Goal: Task Accomplishment & Management: Manage account settings

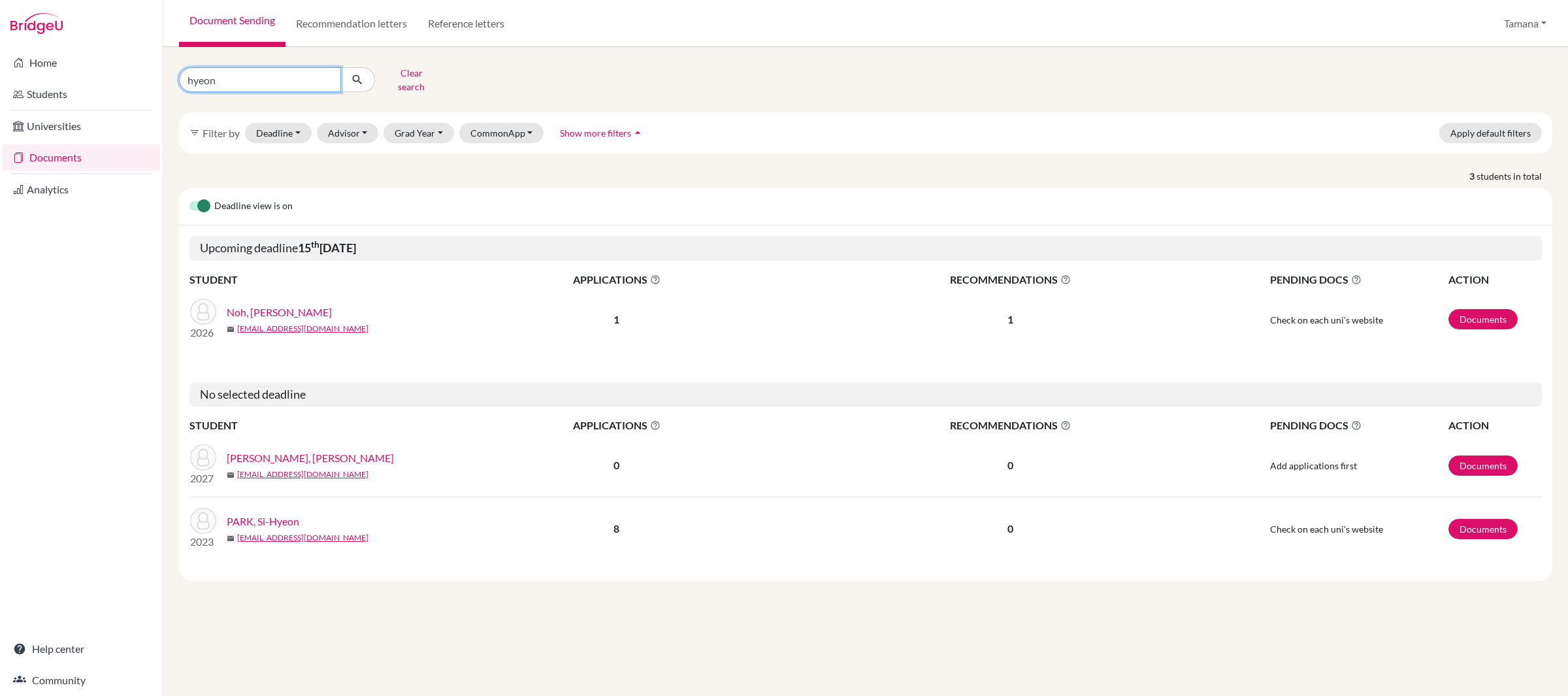
drag, startPoint x: 239, startPoint y: 67, endPoint x: 225, endPoint y: 78, distance: 17.8
click at [225, 78] on input "hyeon" at bounding box center [259, 80] width 162 height 25
type input "eunshin"
click button "submit" at bounding box center [357, 80] width 35 height 25
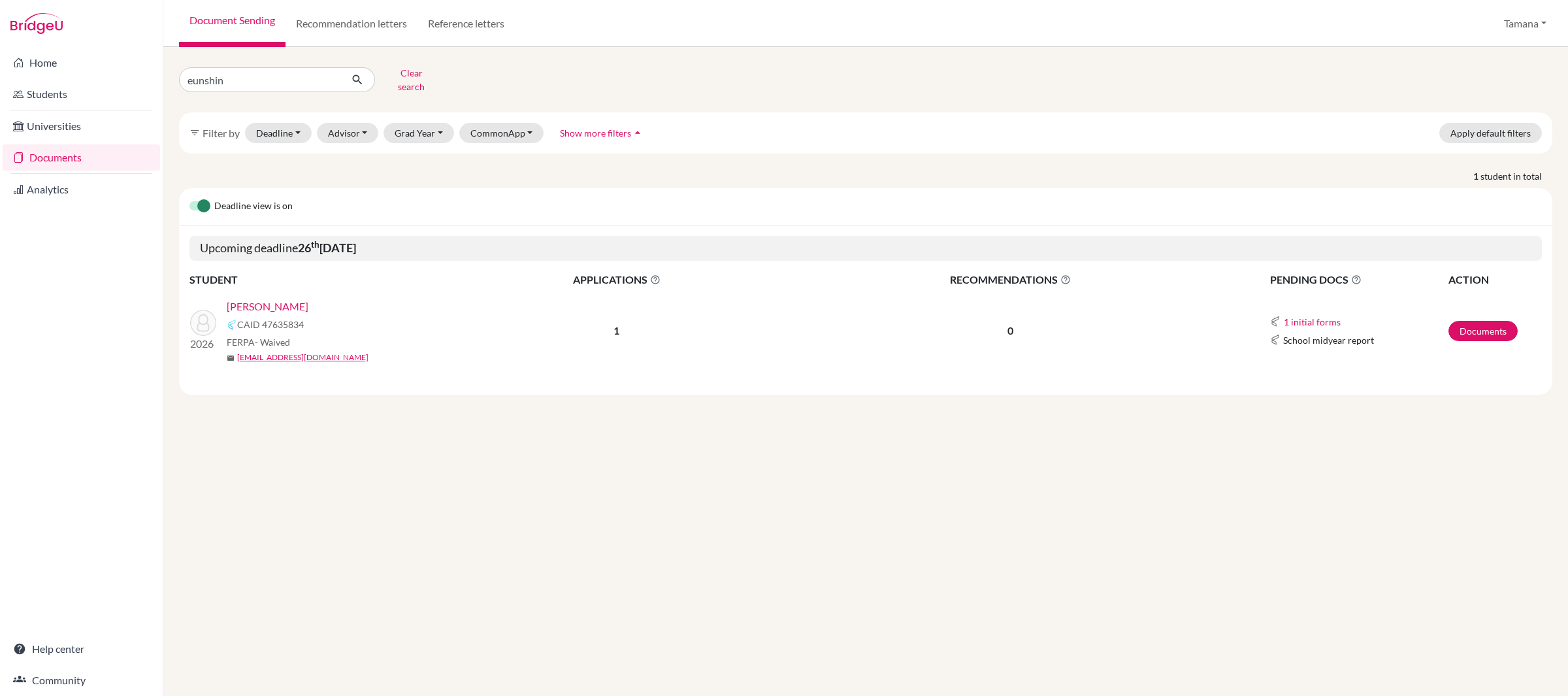
click at [259, 298] on link "[PERSON_NAME]" at bounding box center [267, 306] width 81 height 16
click at [268, 298] on link "[PERSON_NAME]" at bounding box center [267, 306] width 81 height 16
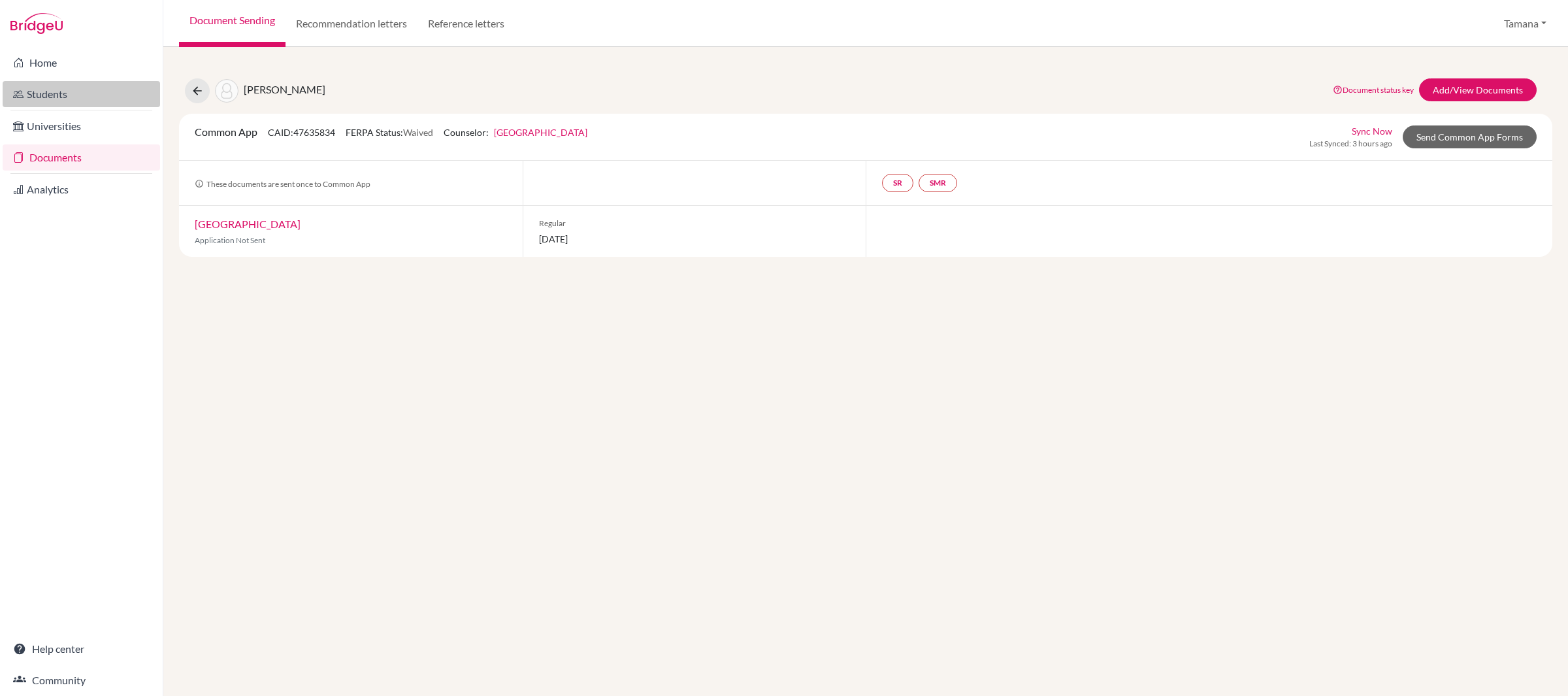
click at [73, 89] on link "Students" at bounding box center [81, 95] width 158 height 27
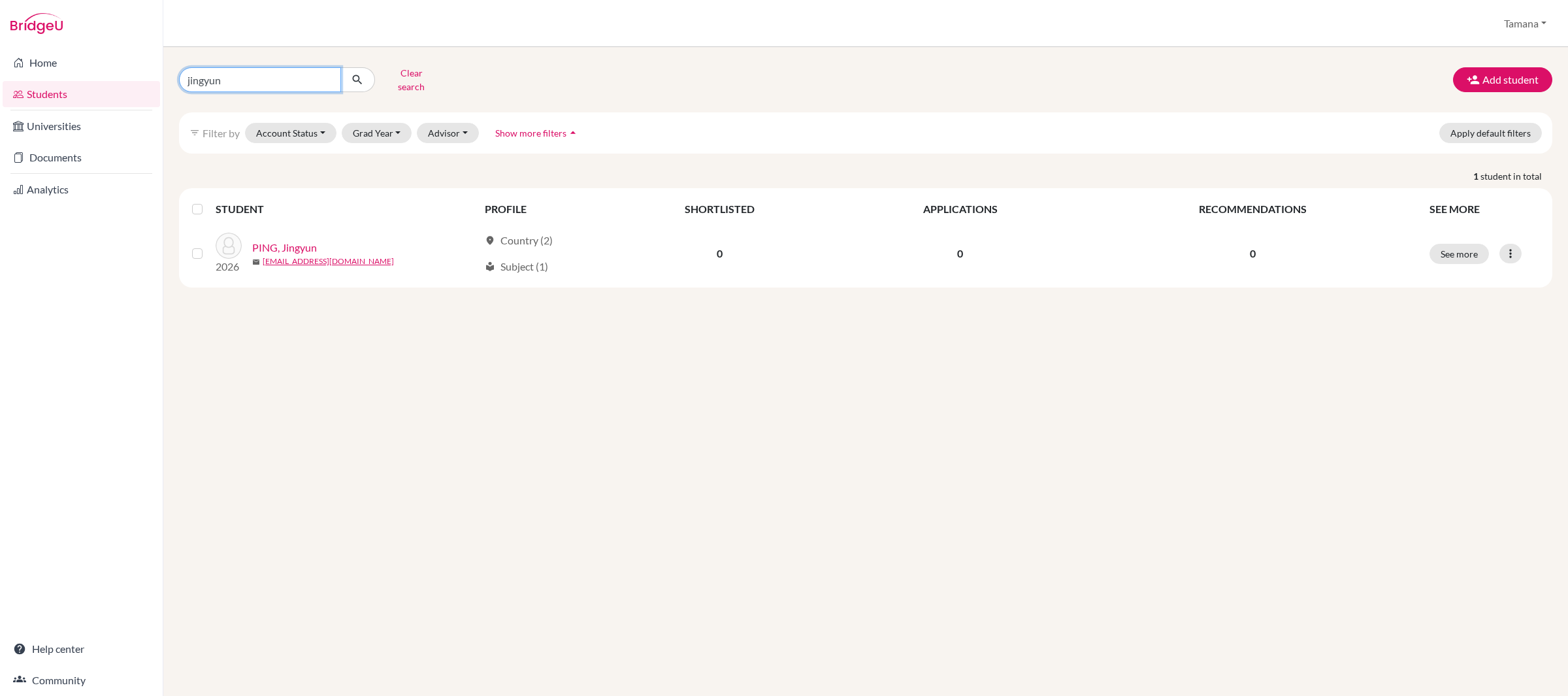
click at [249, 75] on input "jingyun" at bounding box center [259, 80] width 162 height 25
type input "eunshin"
click button "submit" at bounding box center [357, 80] width 35 height 25
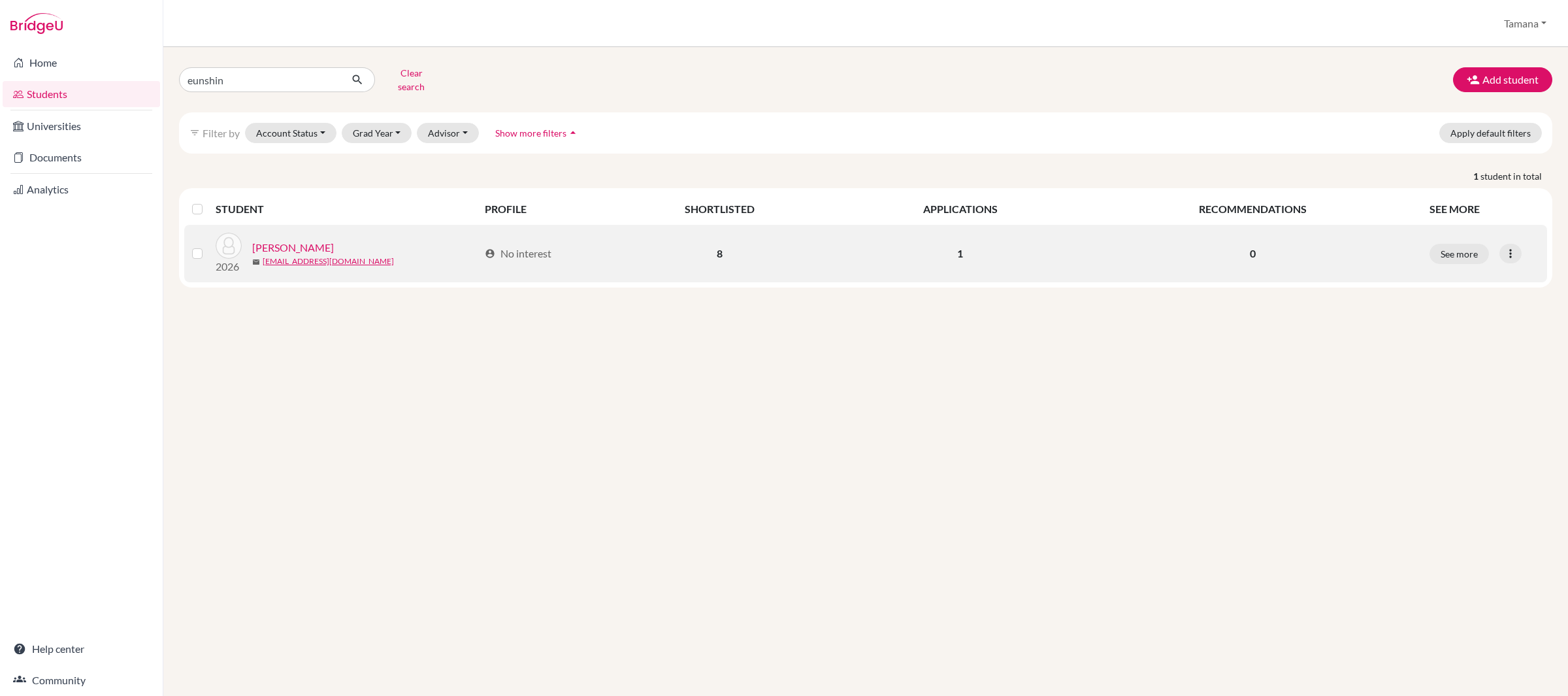
click at [291, 240] on link "Hwang, Eunshin" at bounding box center [293, 248] width 81 height 16
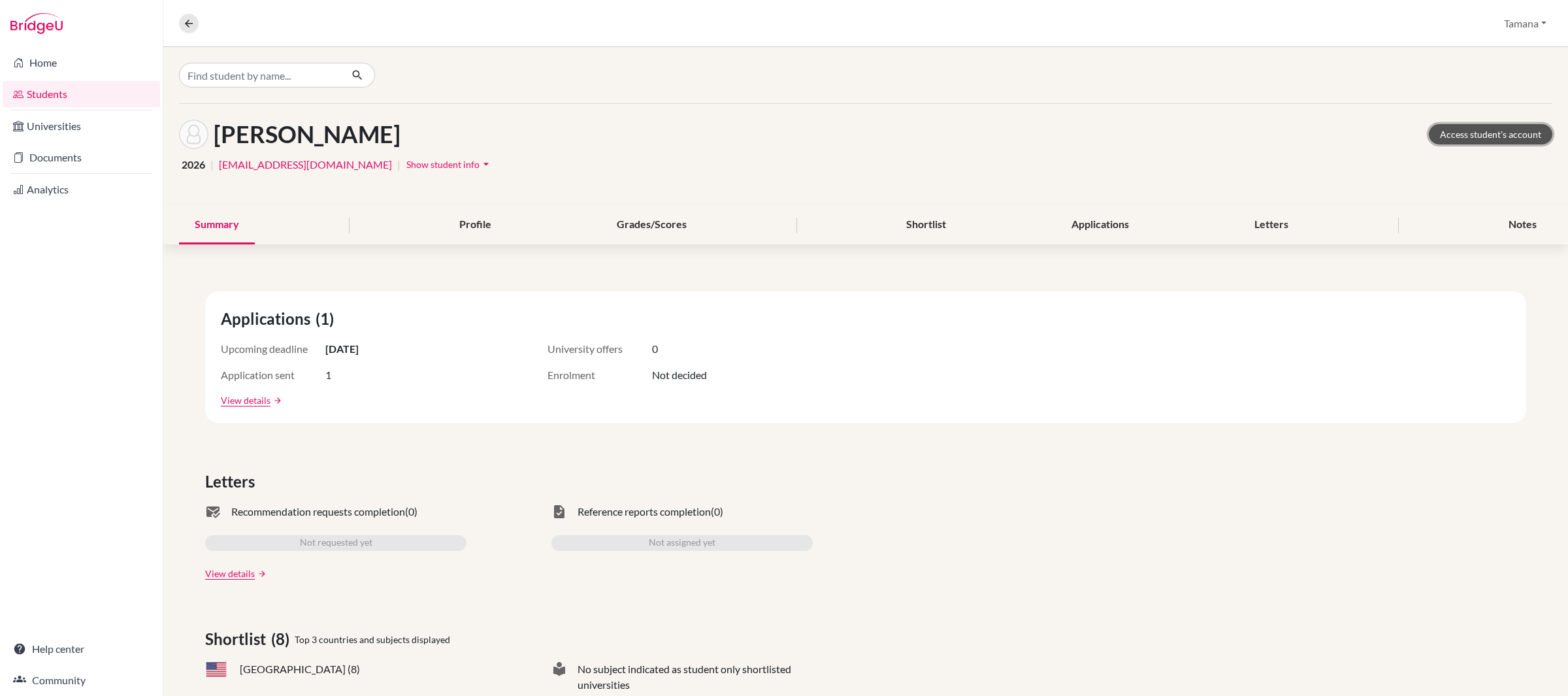
click at [1506, 128] on link "Access student's account" at bounding box center [1491, 134] width 124 height 20
click at [76, 156] on link "Documents" at bounding box center [81, 158] width 158 height 27
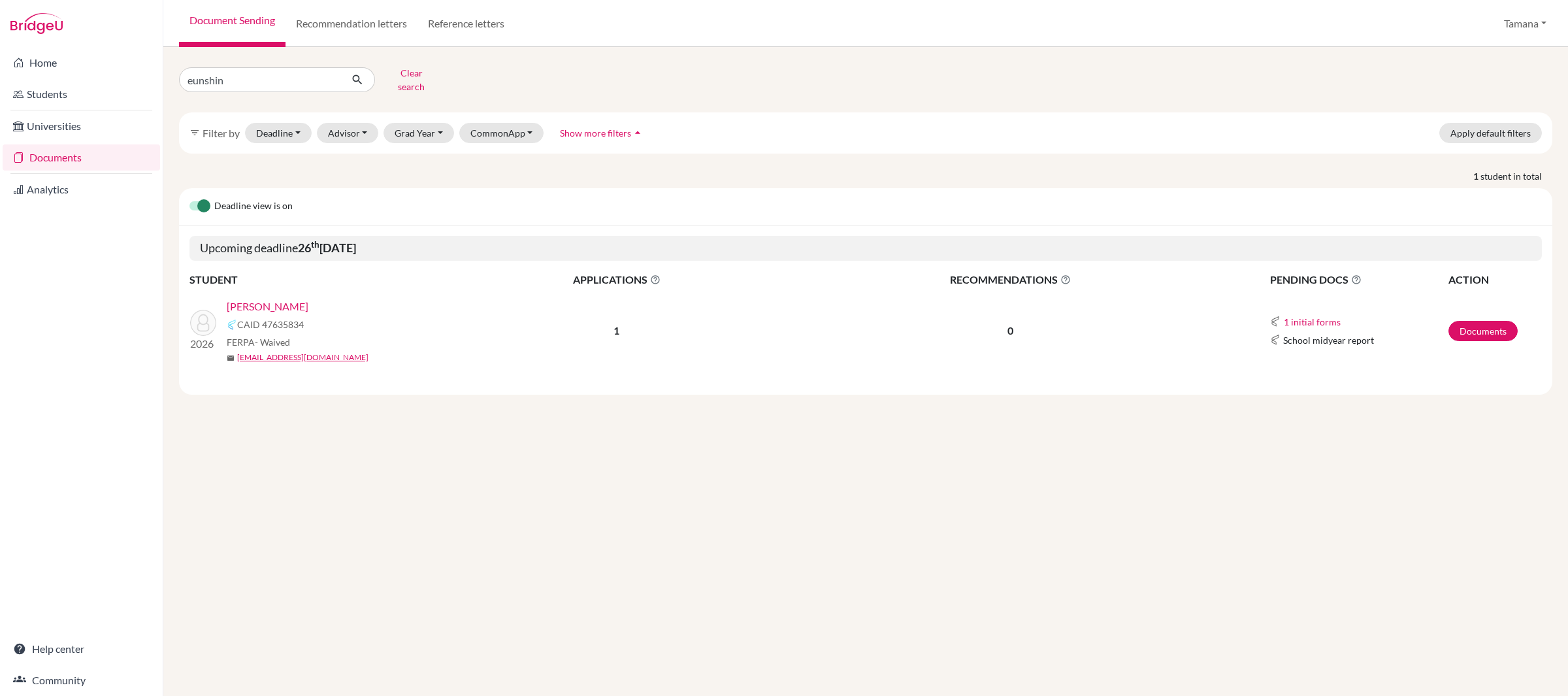
click at [265, 298] on link "[PERSON_NAME]" at bounding box center [267, 306] width 81 height 16
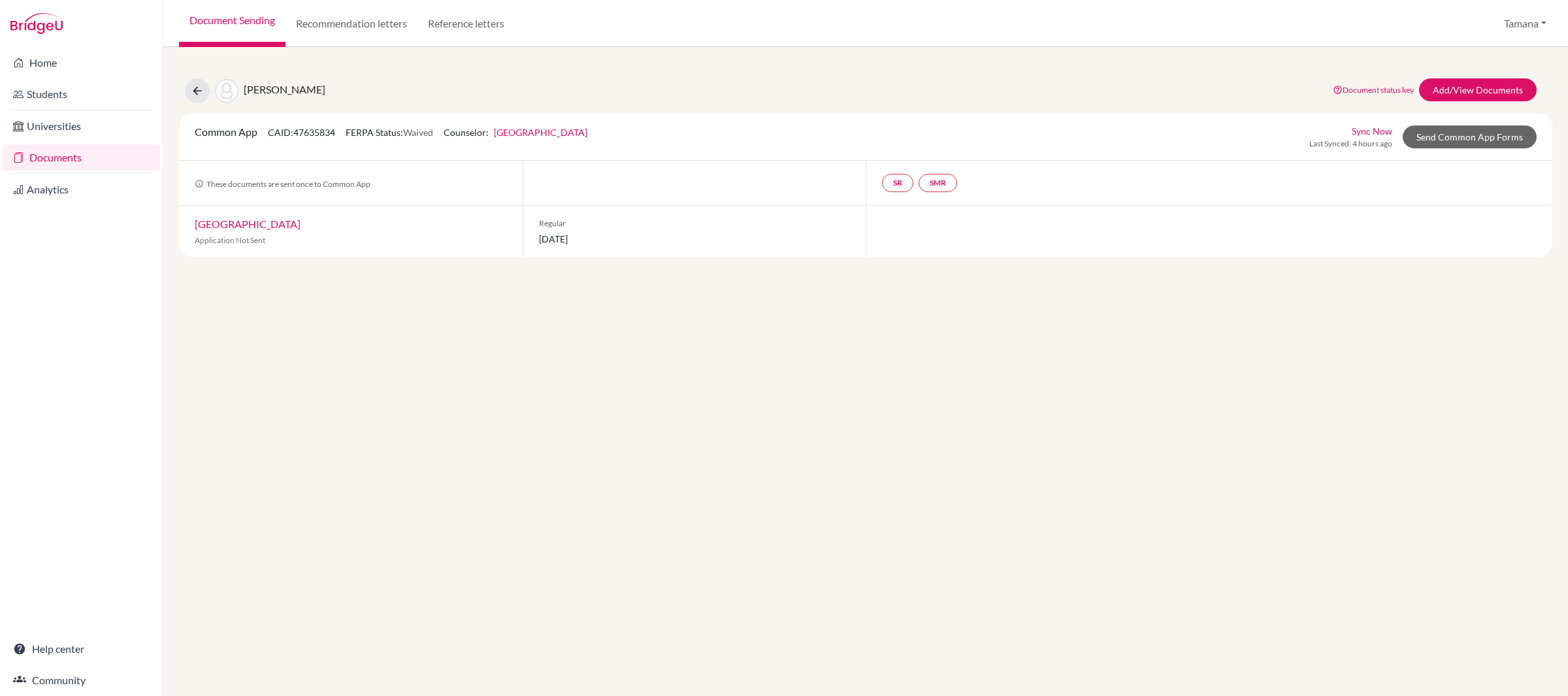
click at [298, 228] on link "University of Hong Kong" at bounding box center [248, 224] width 106 height 12
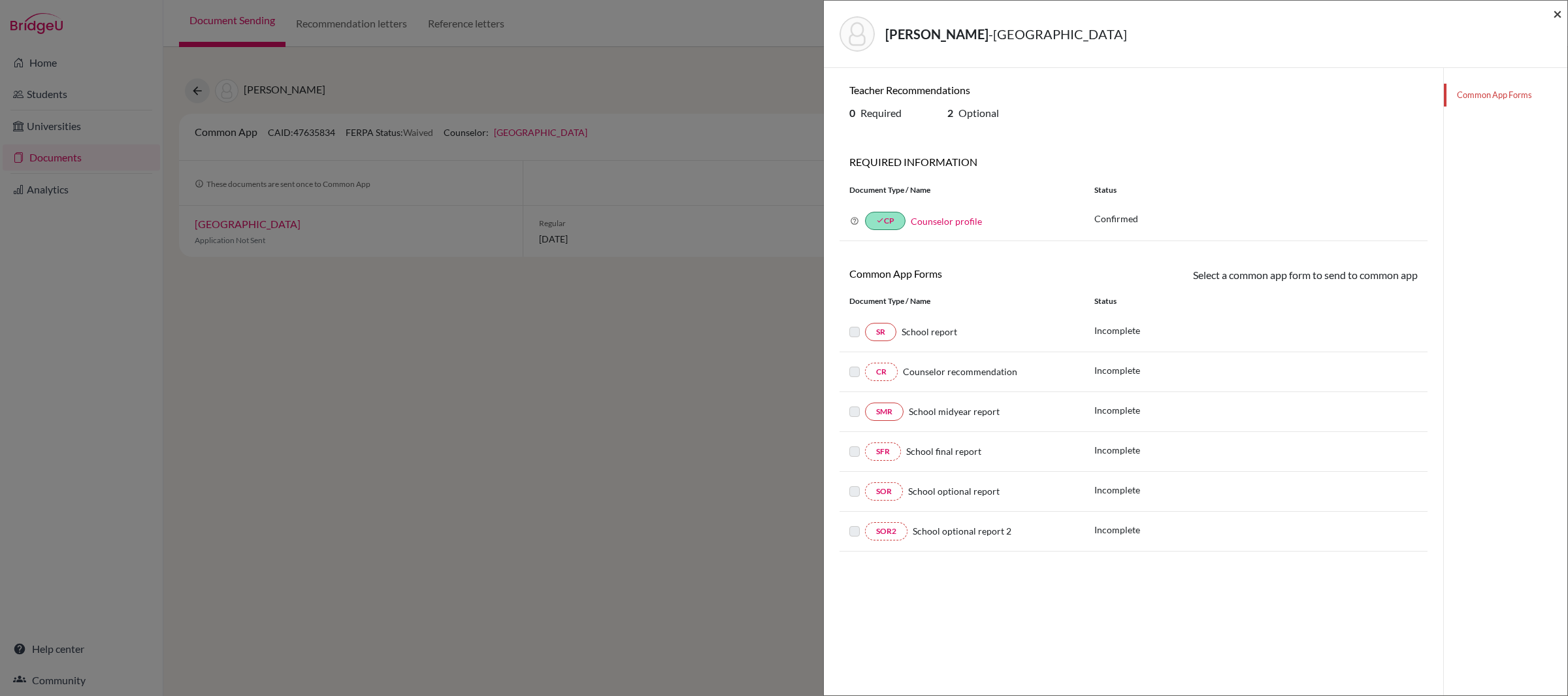
click at [1558, 19] on span "×" at bounding box center [1557, 12] width 9 height 19
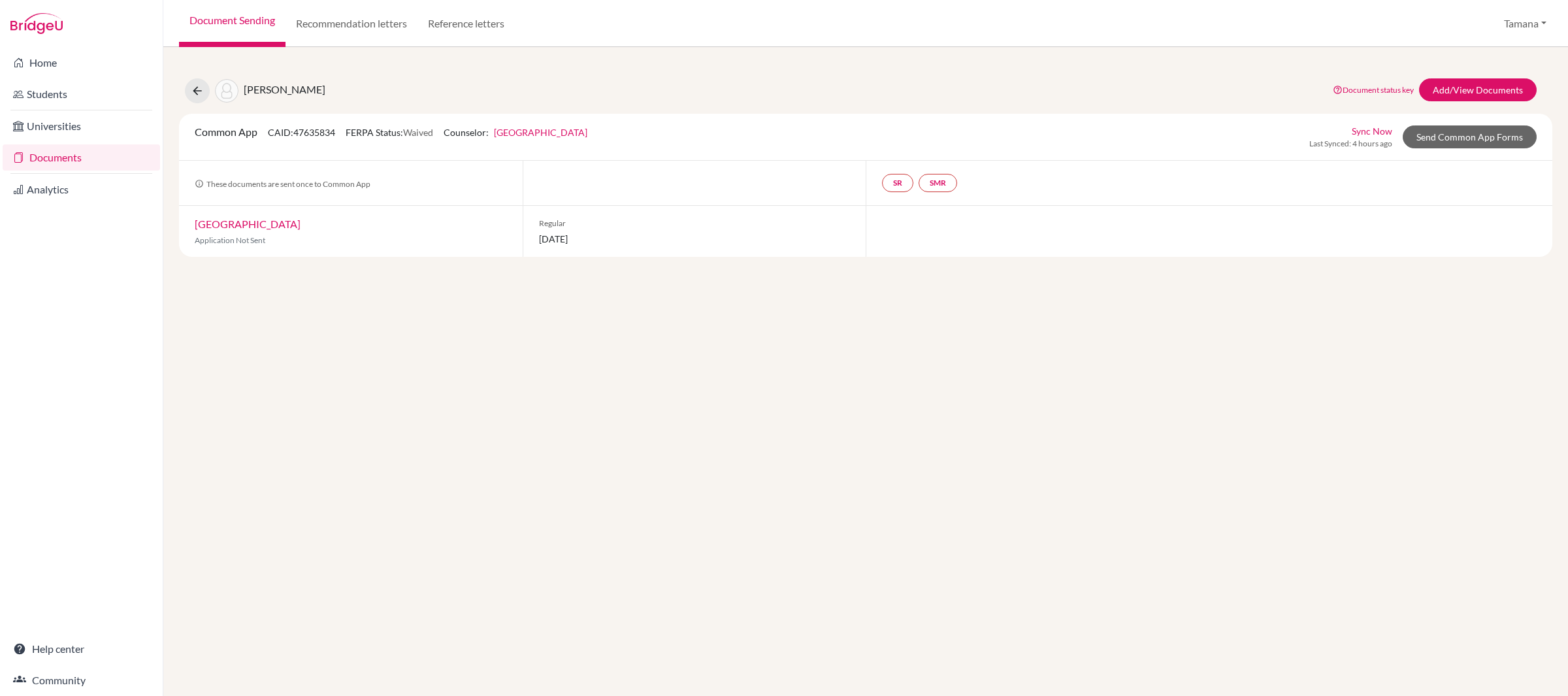
click at [1371, 126] on link "Sync Now" at bounding box center [1372, 131] width 41 height 14
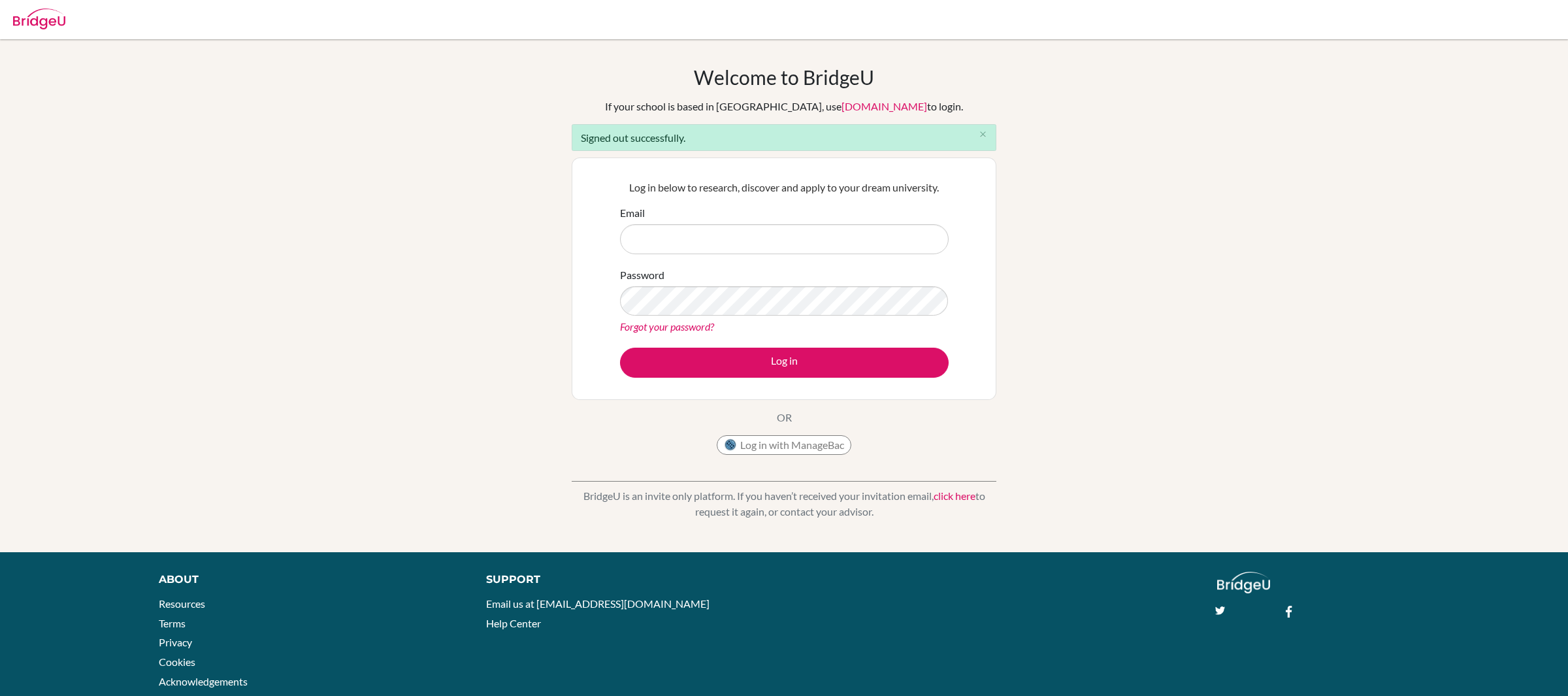
type input "[EMAIL_ADDRESS][DOMAIN_NAME]"
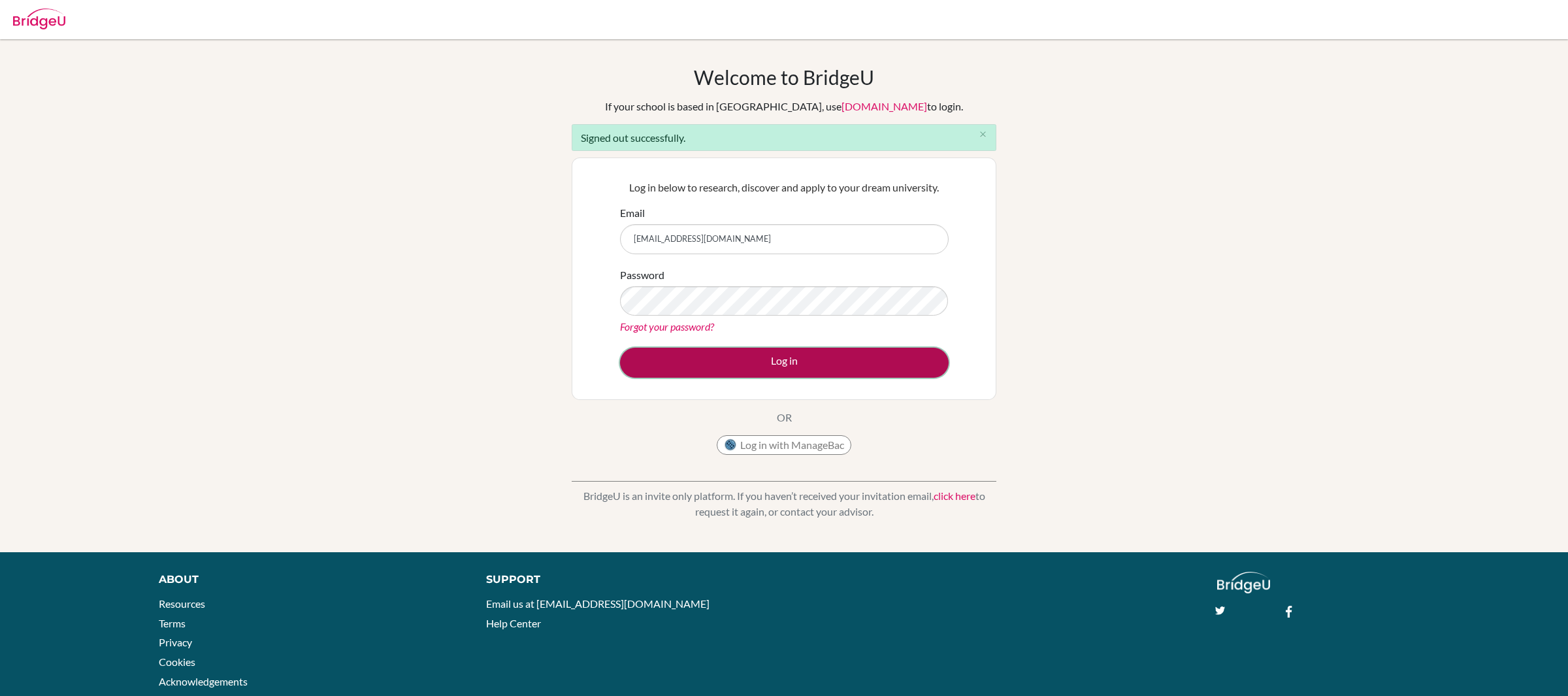
click at [755, 359] on button "Log in" at bounding box center [784, 363] width 328 height 30
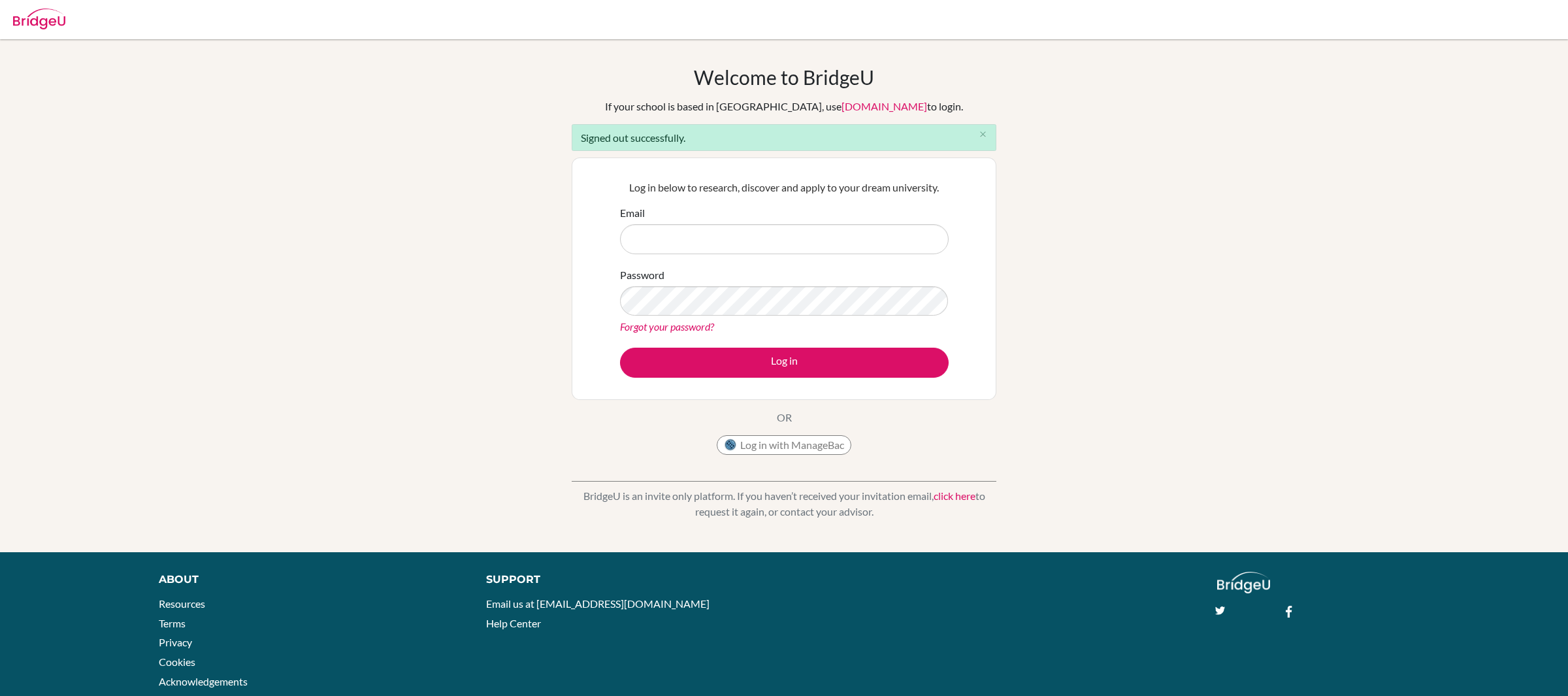
type input "[EMAIL_ADDRESS][DOMAIN_NAME]"
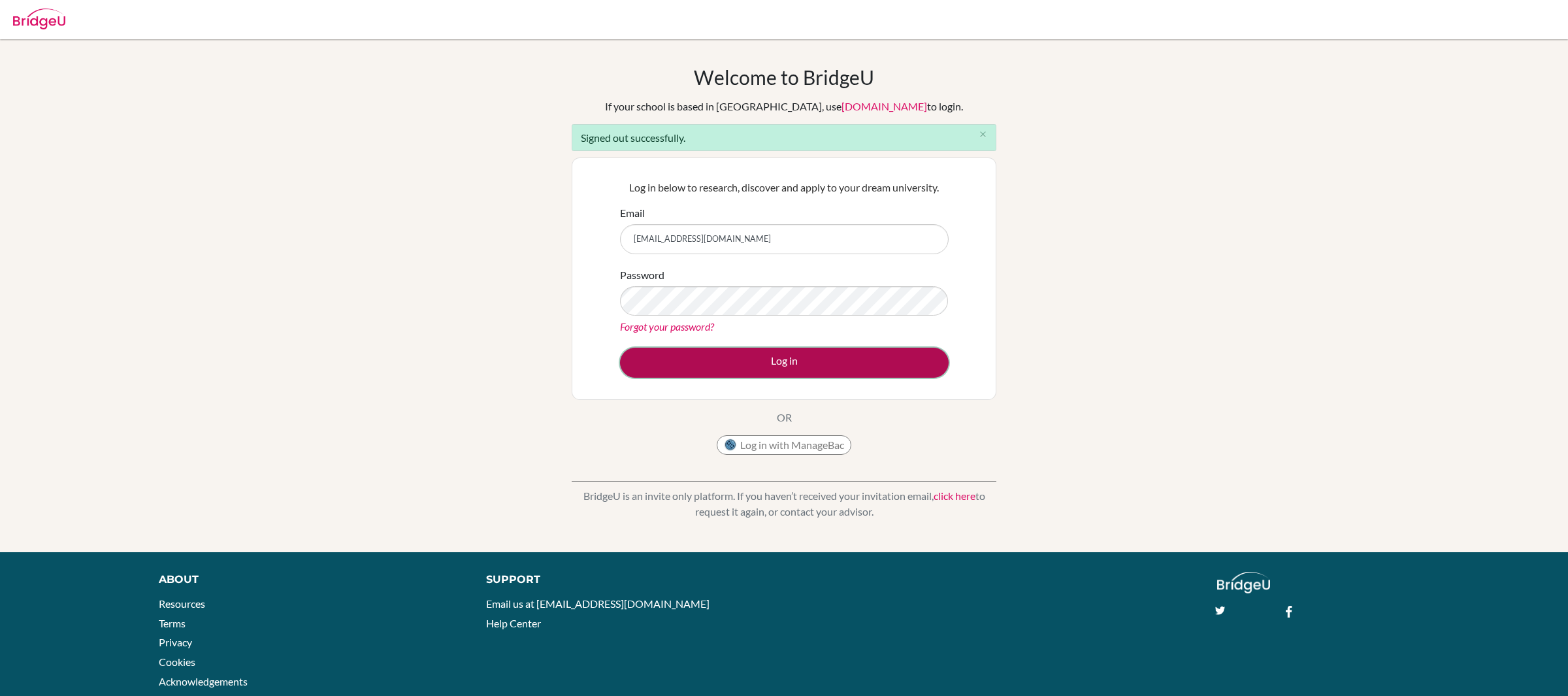
click at [741, 353] on button "Log in" at bounding box center [784, 363] width 328 height 30
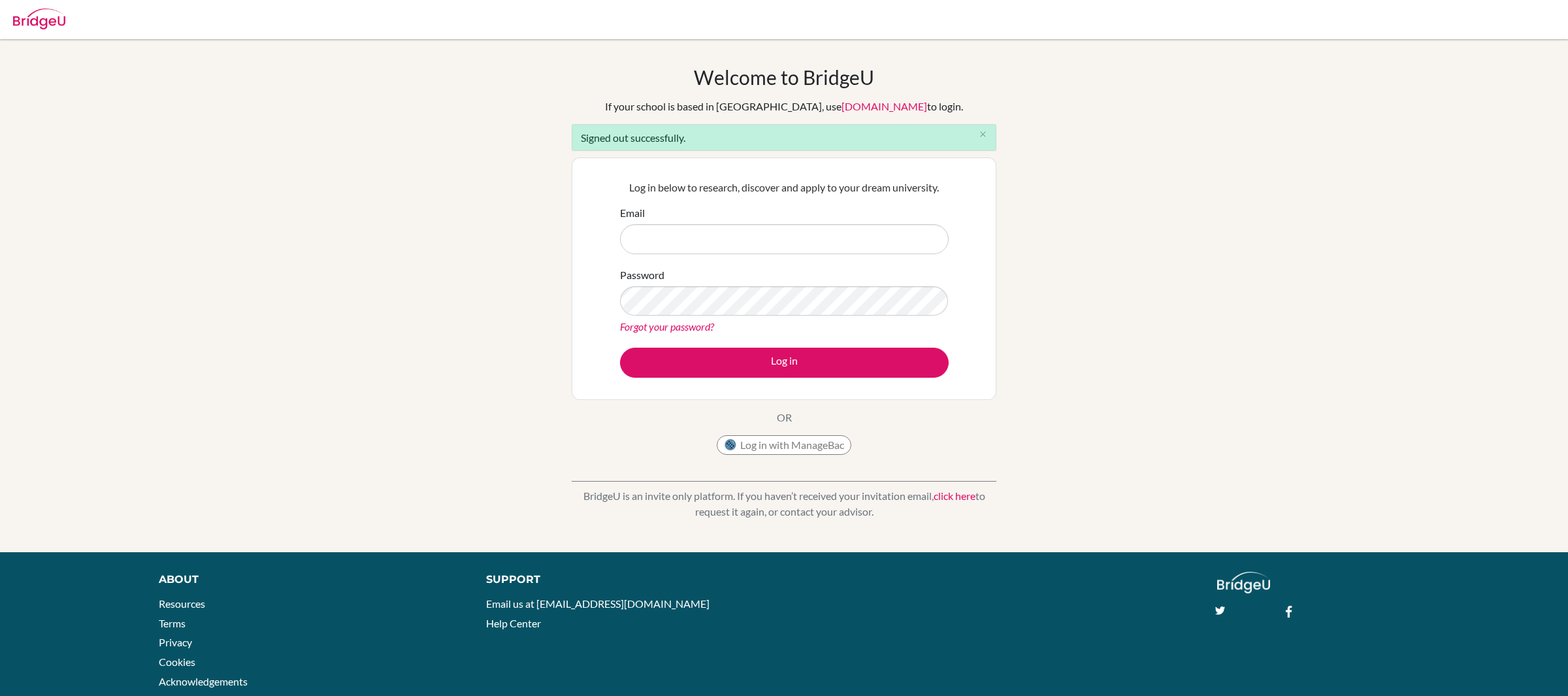
click at [709, 246] on input "Email" at bounding box center [784, 239] width 328 height 30
type input "[EMAIL_ADDRESS][DOMAIN_NAME]"
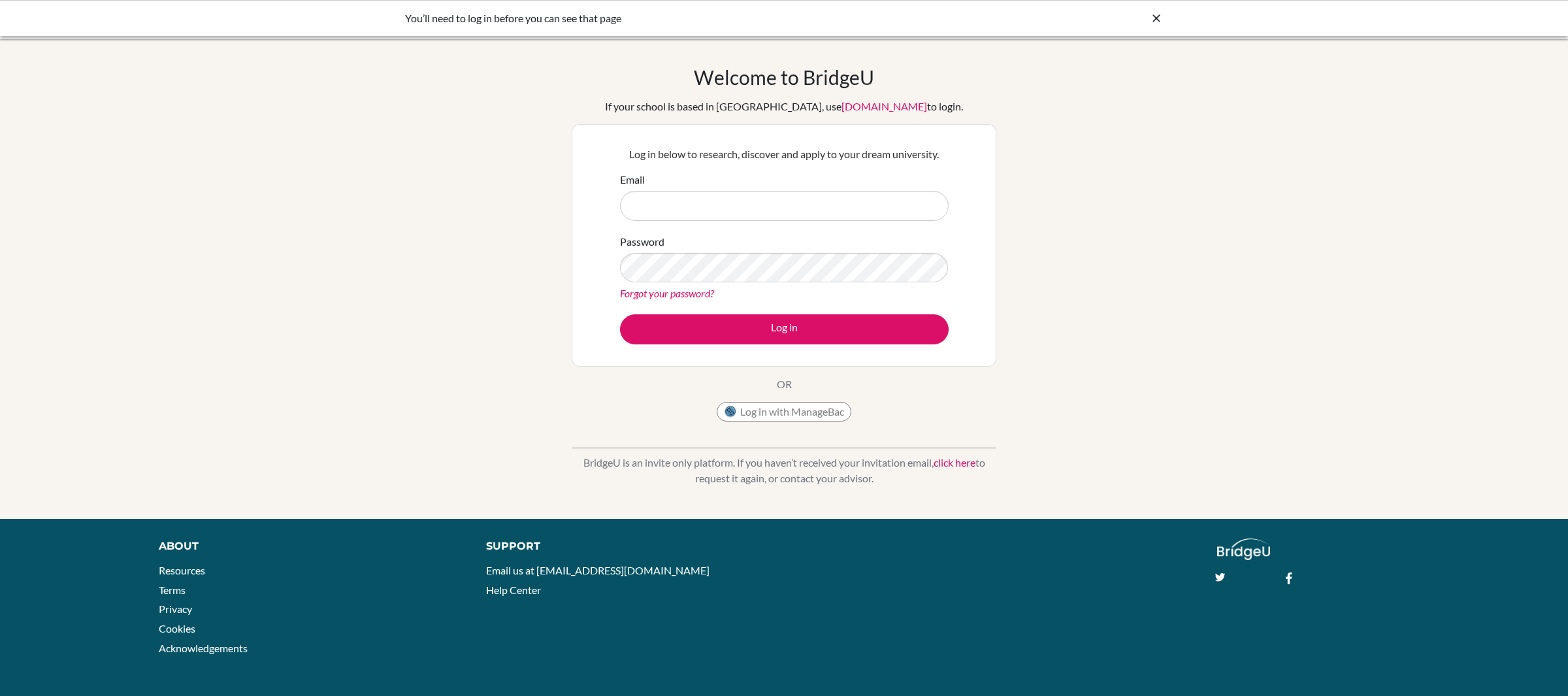
type input "[EMAIL_ADDRESS][DOMAIN_NAME]"
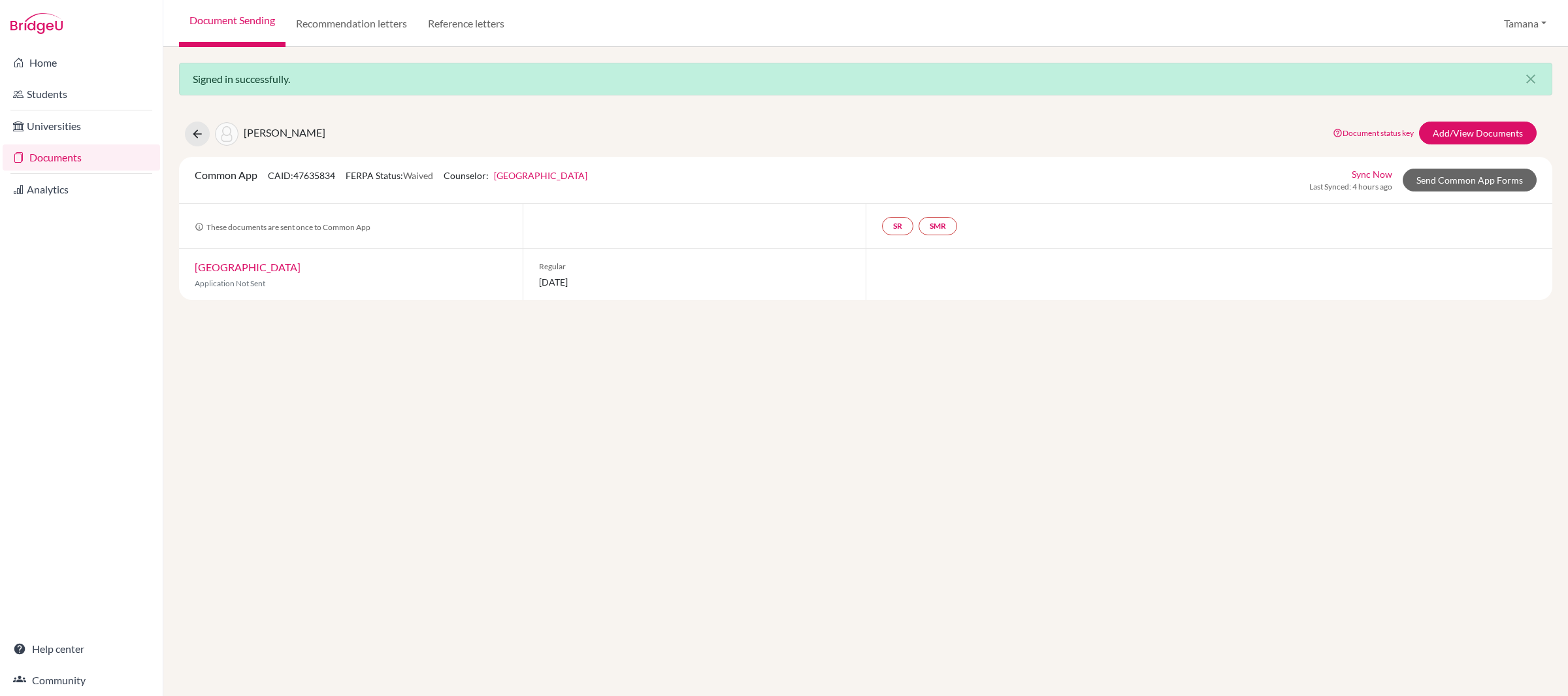
click at [262, 265] on link "University of Hong Kong" at bounding box center [248, 267] width 106 height 12
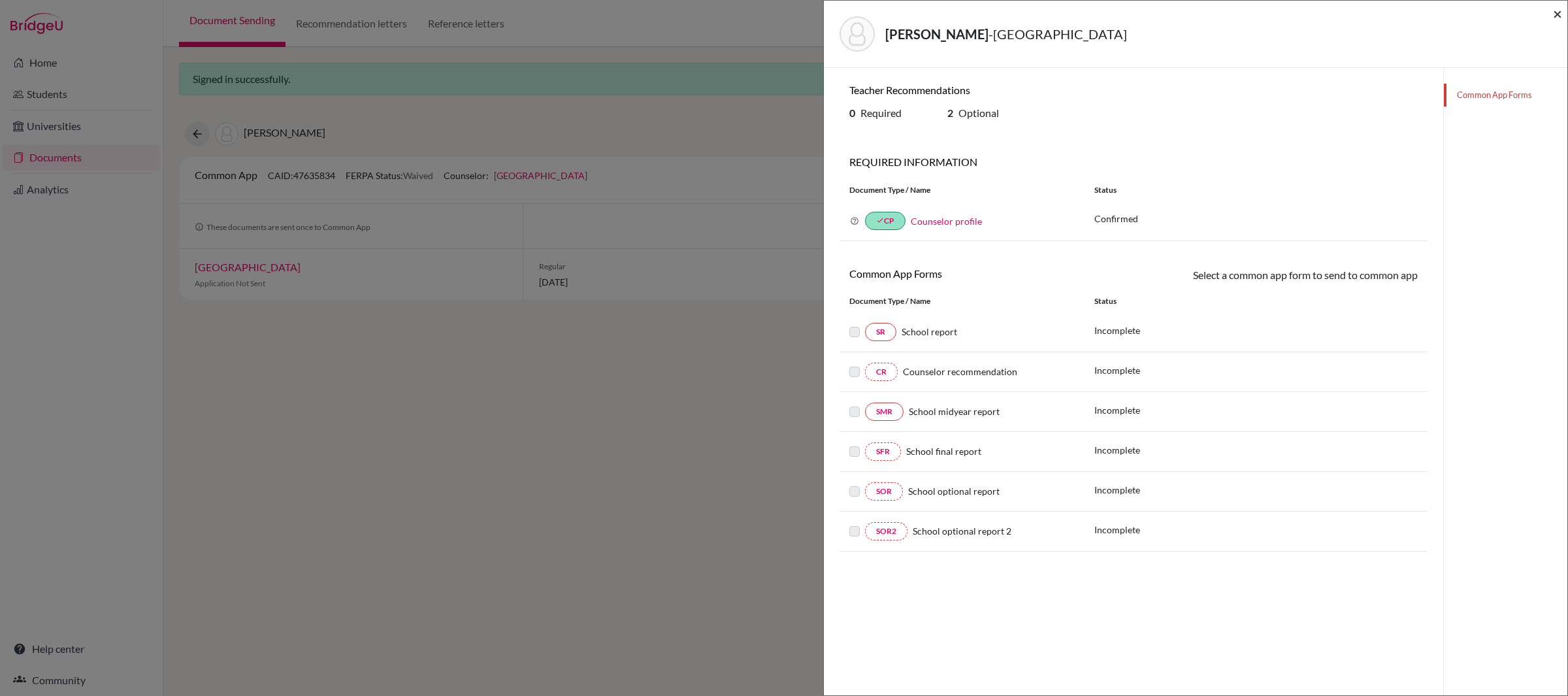
click at [1556, 13] on span "×" at bounding box center [1557, 12] width 9 height 19
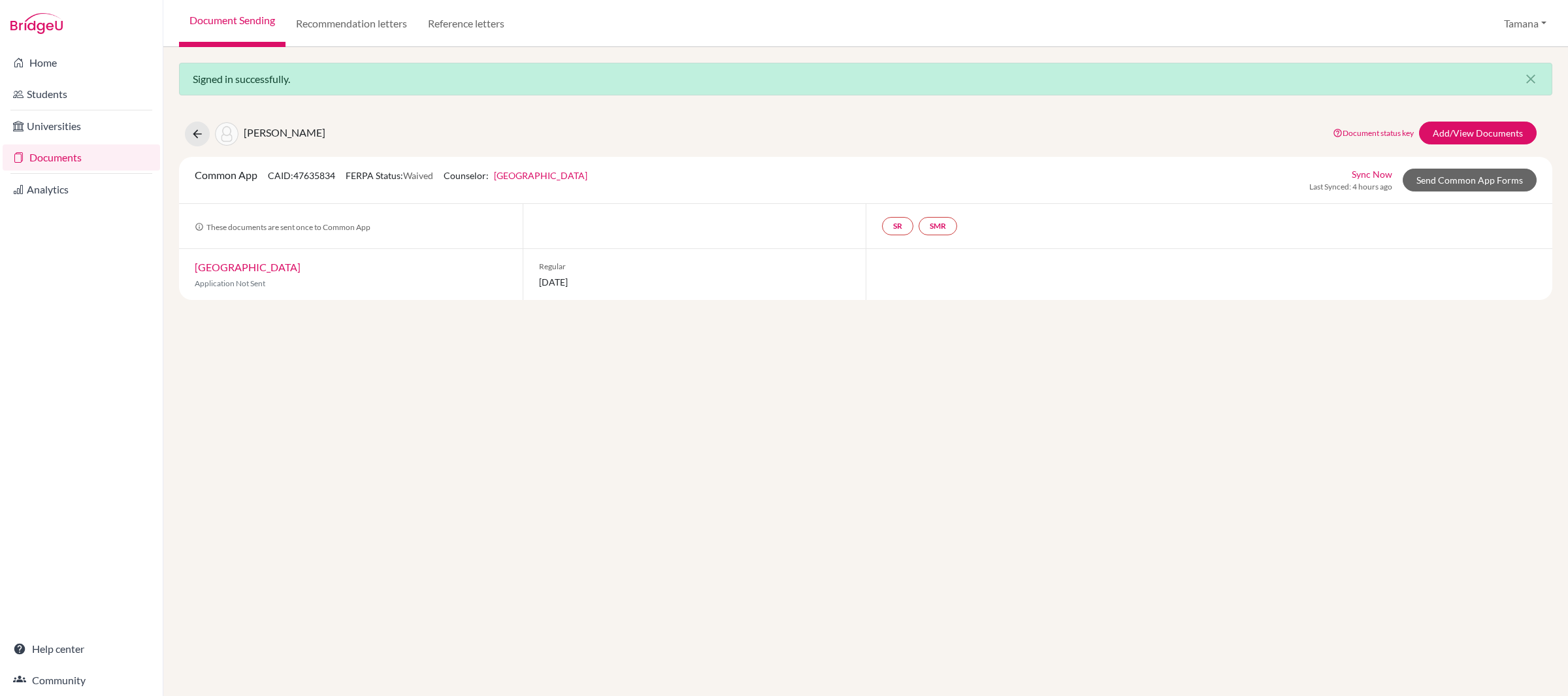
click at [1377, 178] on link "Sync Now" at bounding box center [1372, 174] width 41 height 14
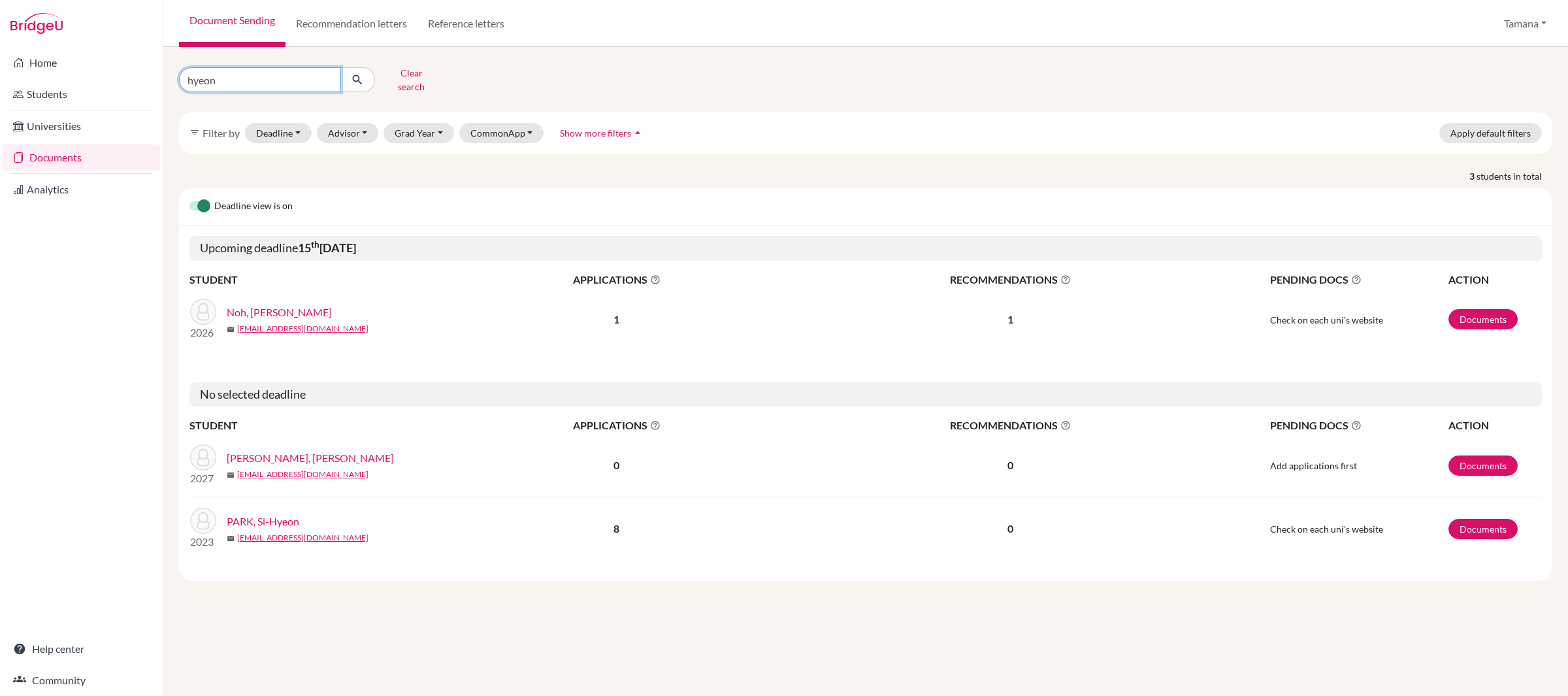
click at [239, 73] on input "hyeon" at bounding box center [259, 80] width 162 height 25
type input "eunshin"
click button "submit" at bounding box center [357, 80] width 35 height 25
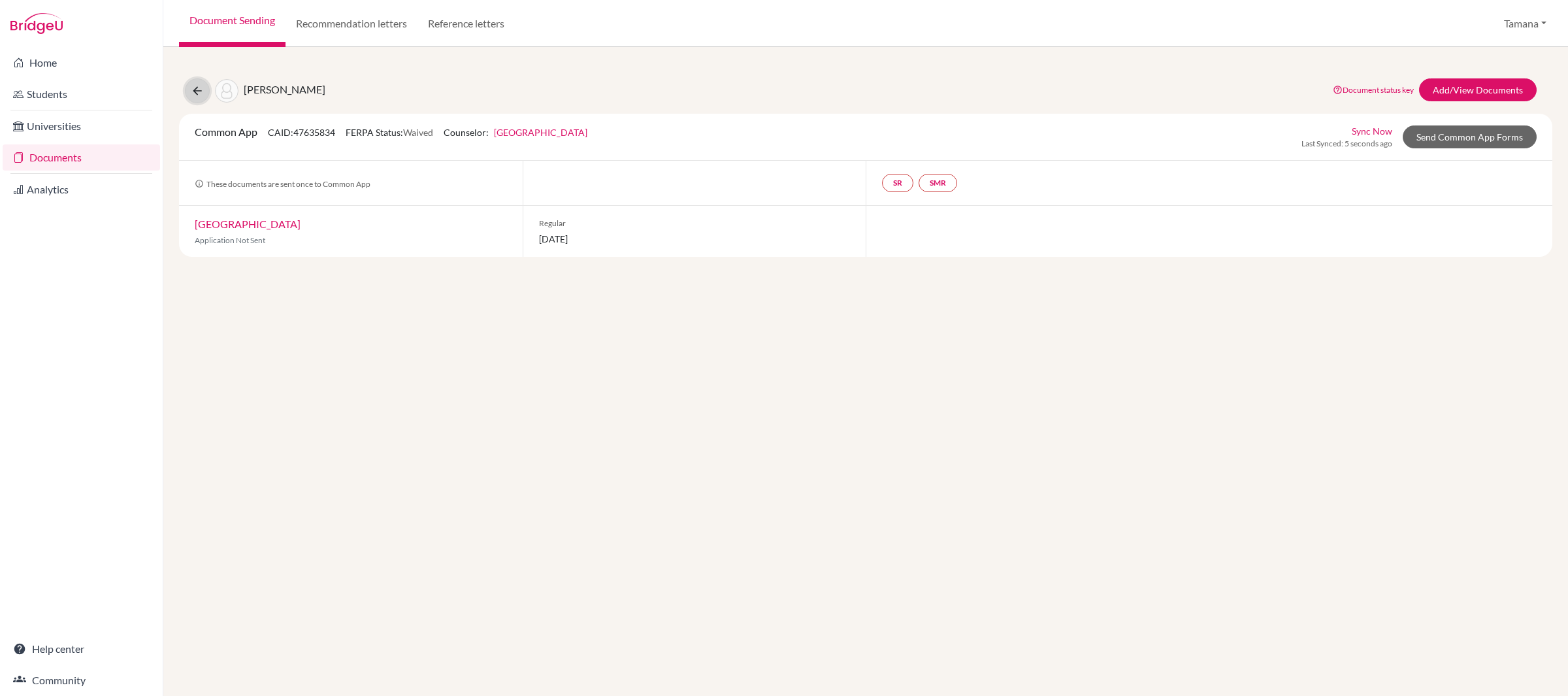
click at [194, 84] on icon at bounding box center [197, 90] width 13 height 13
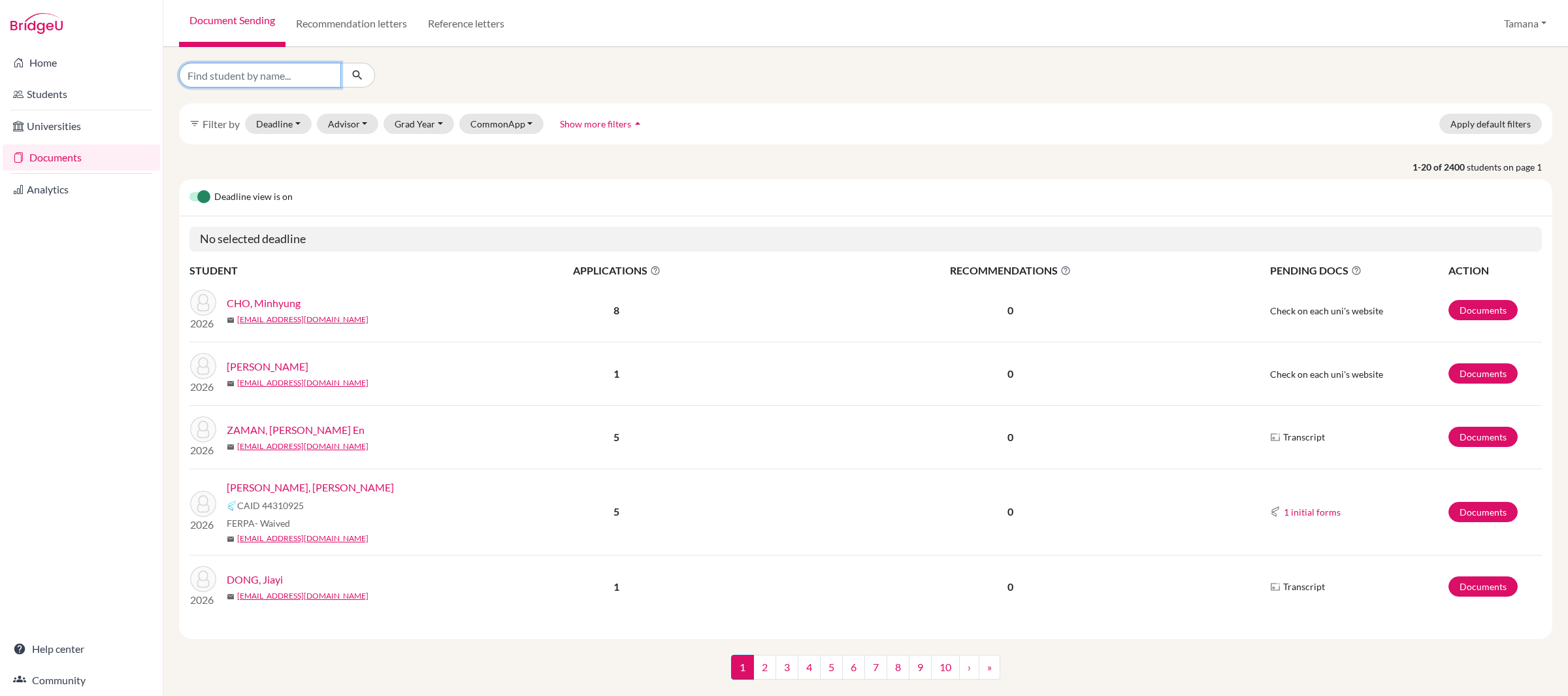
click at [284, 71] on input "Find student by name..." at bounding box center [259, 75] width 162 height 25
type input "eunshin"
click button "submit" at bounding box center [357, 75] width 35 height 25
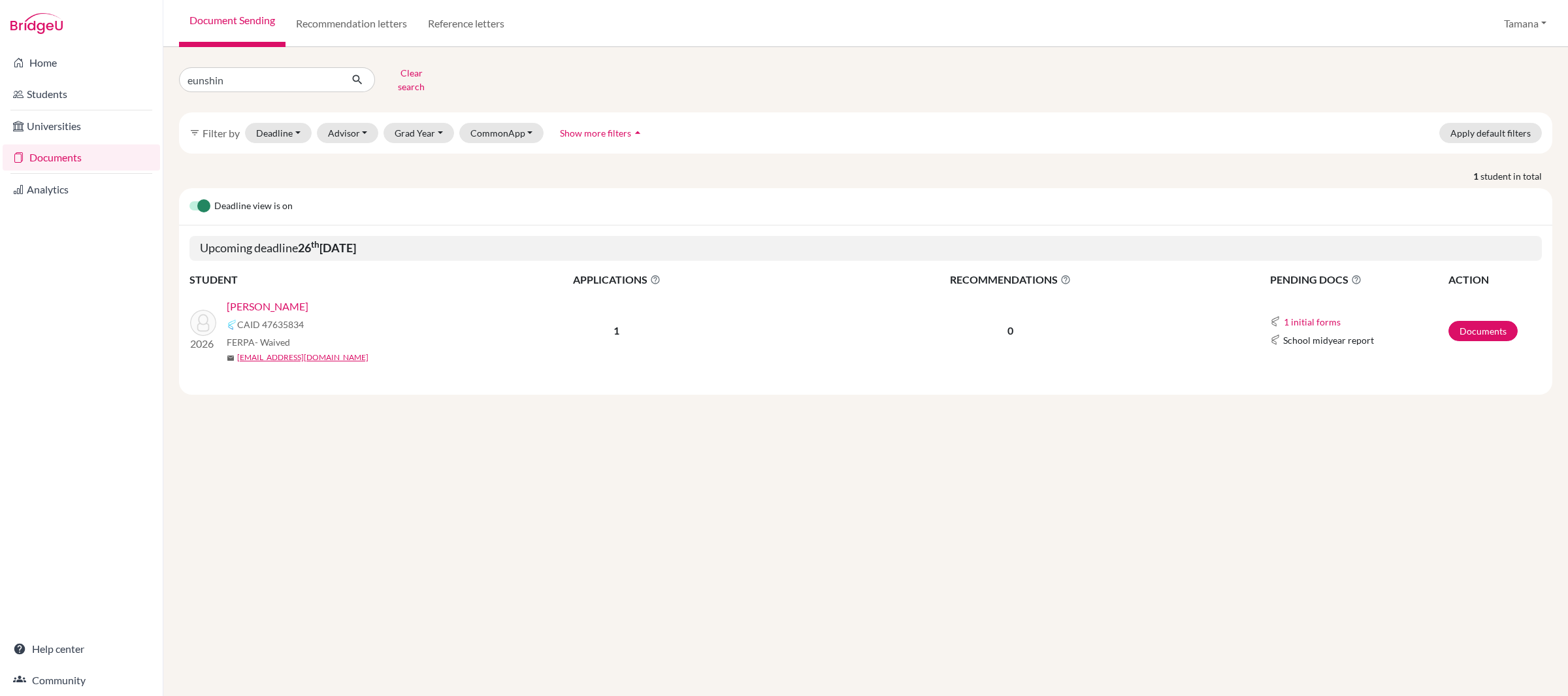
click at [296, 298] on link "[PERSON_NAME]" at bounding box center [267, 306] width 81 height 16
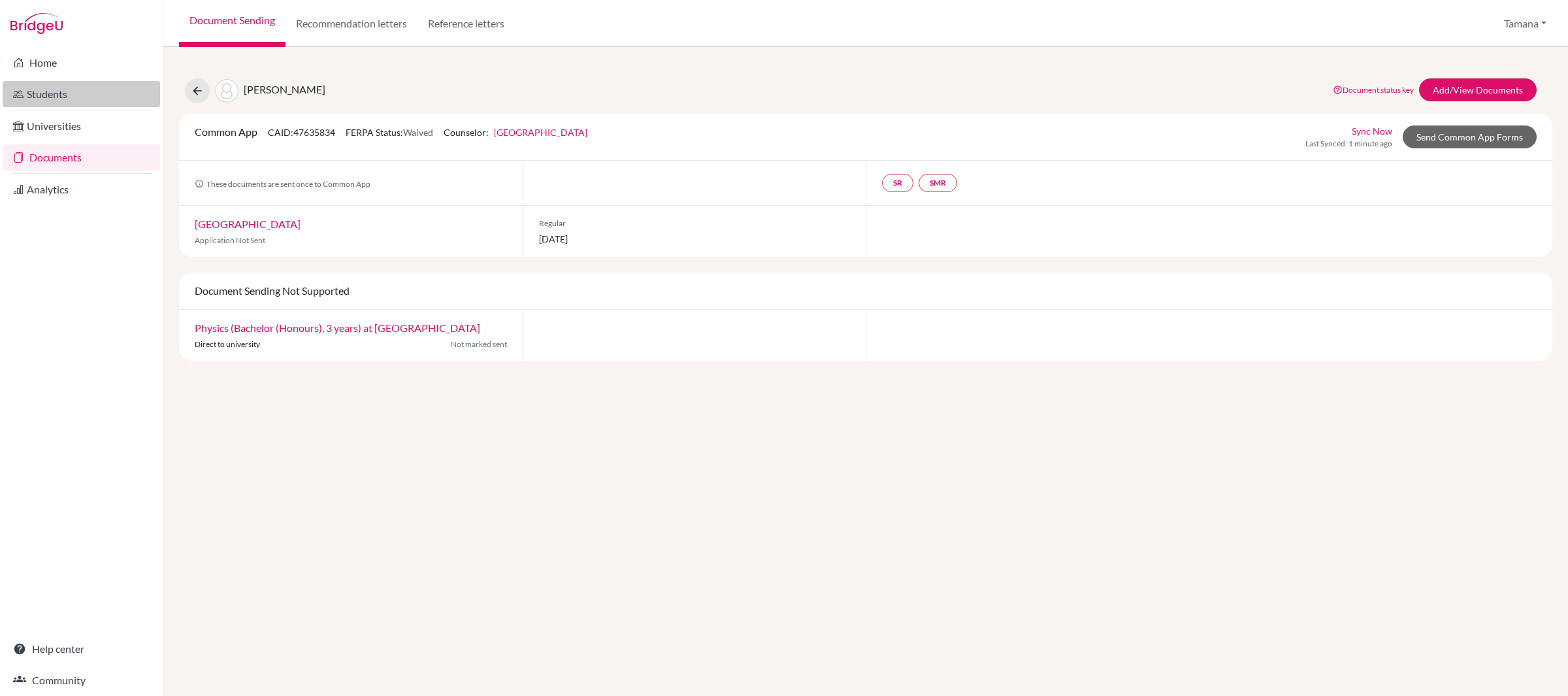
click at [53, 93] on link "Students" at bounding box center [81, 95] width 158 height 27
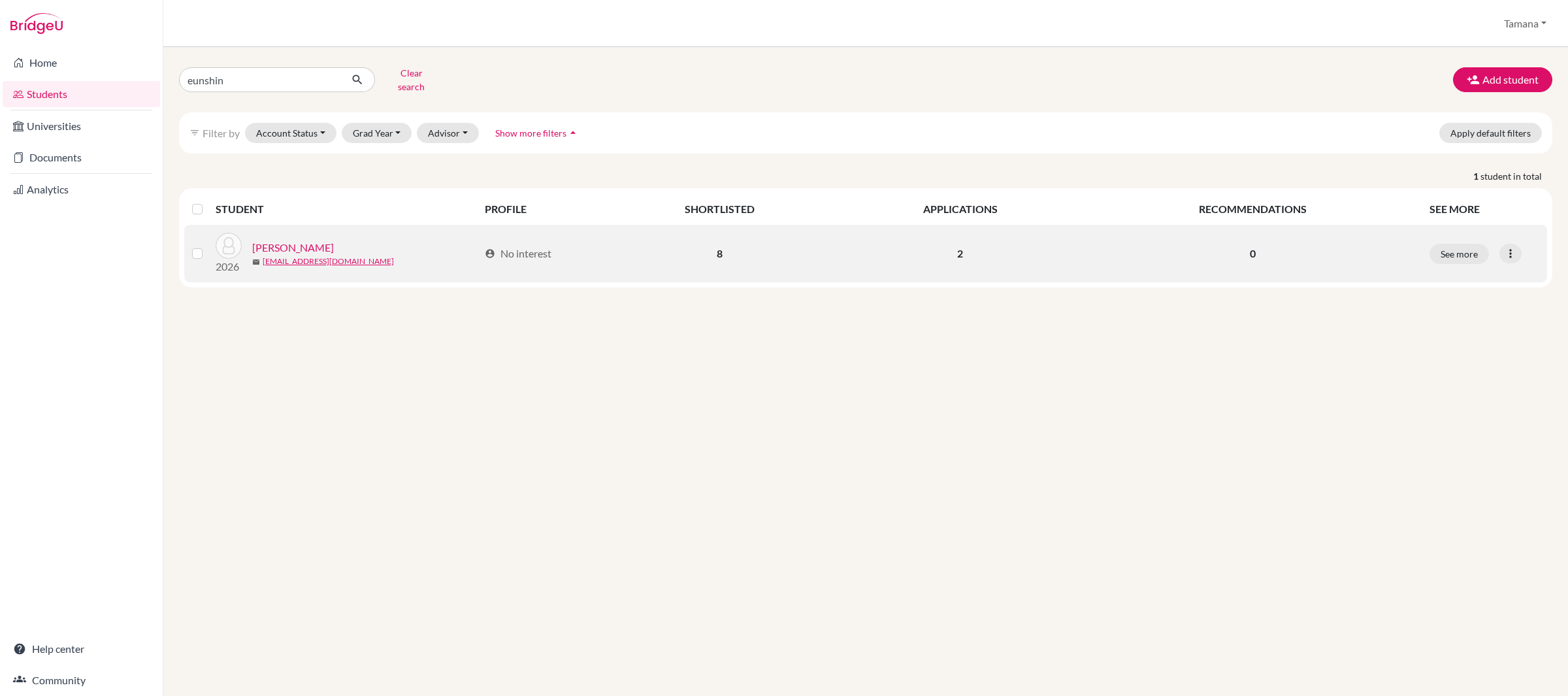
click at [287, 240] on link "[PERSON_NAME]" at bounding box center [293, 248] width 81 height 16
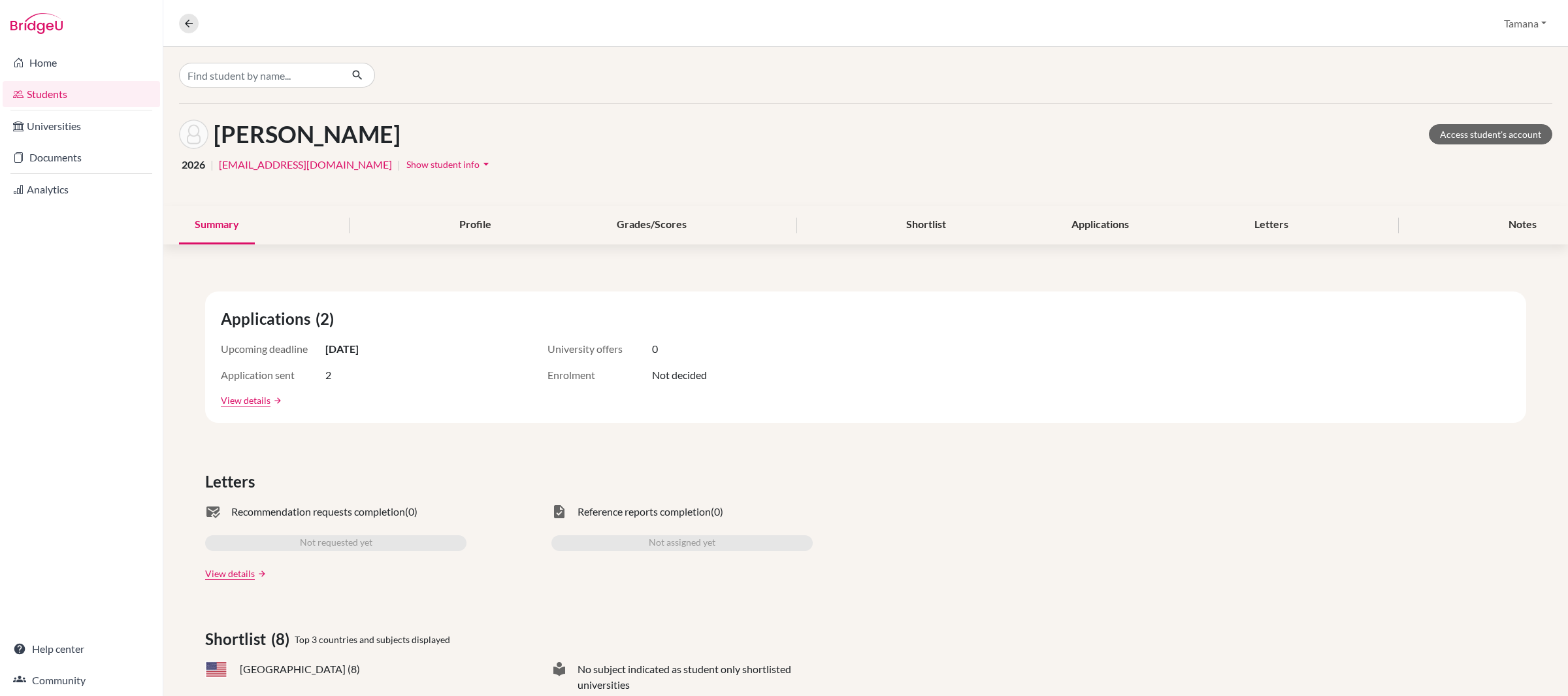
scroll to position [1, 0]
click at [1466, 135] on link "Access student's account" at bounding box center [1491, 134] width 124 height 20
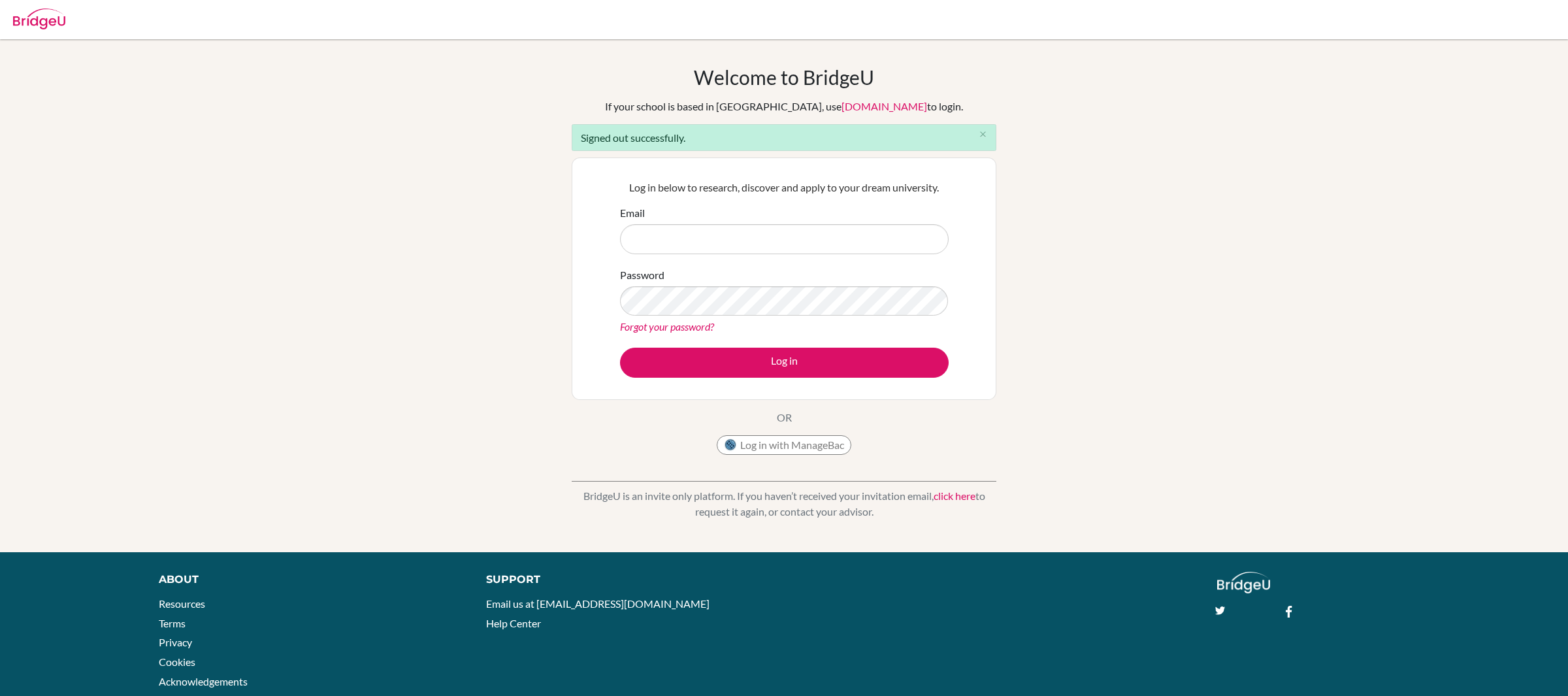
click at [676, 237] on input "Email" at bounding box center [784, 239] width 328 height 30
click at [985, 139] on button "close" at bounding box center [983, 135] width 27 height 19
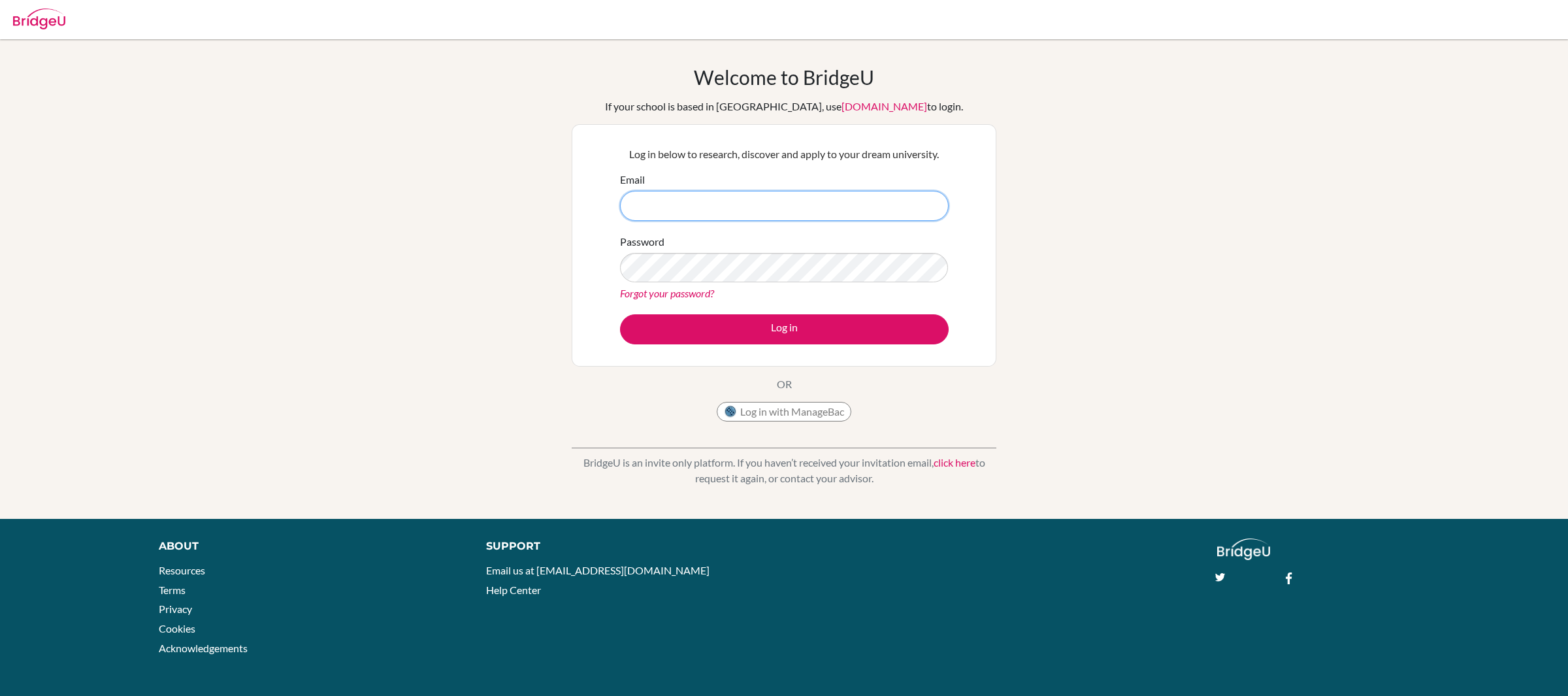
click at [760, 210] on input "Email" at bounding box center [784, 206] width 328 height 30
click at [757, 206] on input "Email" at bounding box center [784, 206] width 328 height 30
type input "tamana_chanrai-hills@ofs.edu.sg"
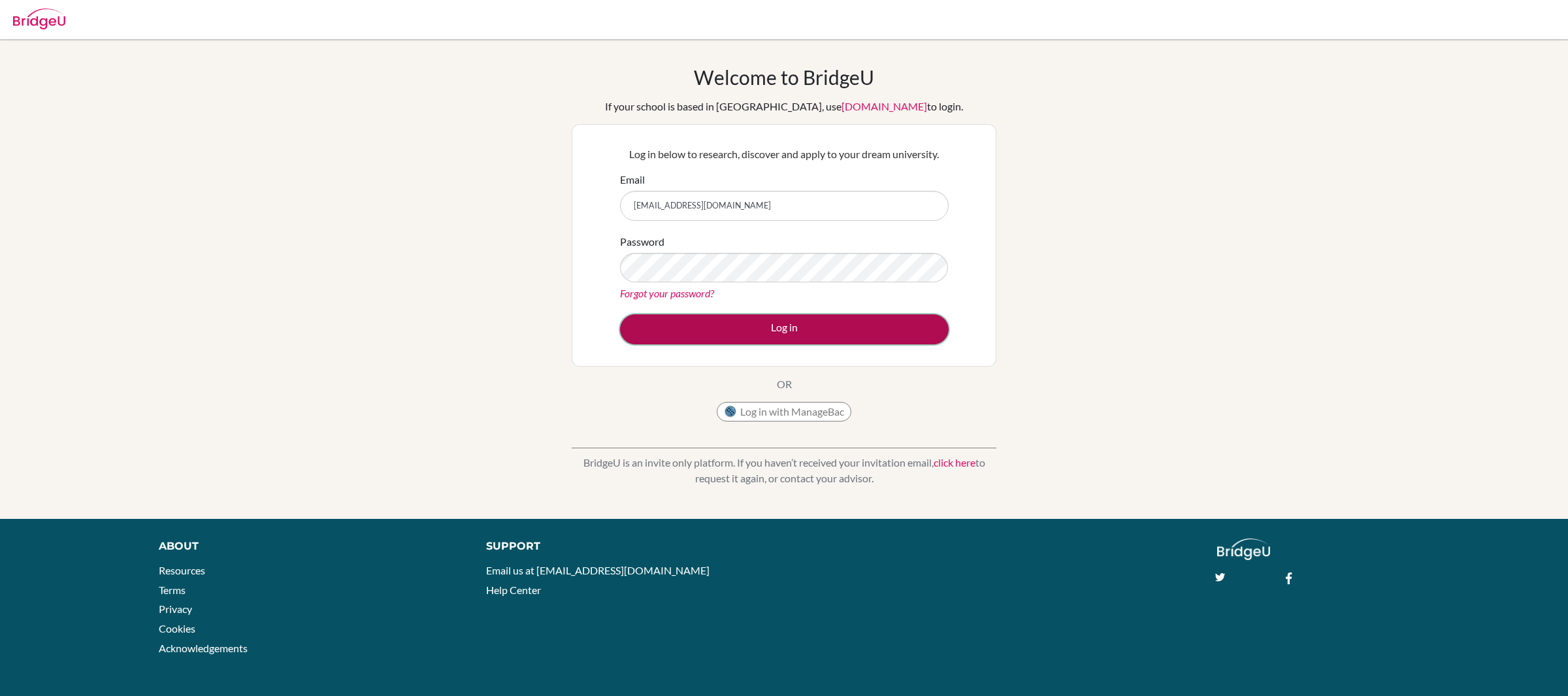
click at [742, 331] on button "Log in" at bounding box center [784, 329] width 328 height 30
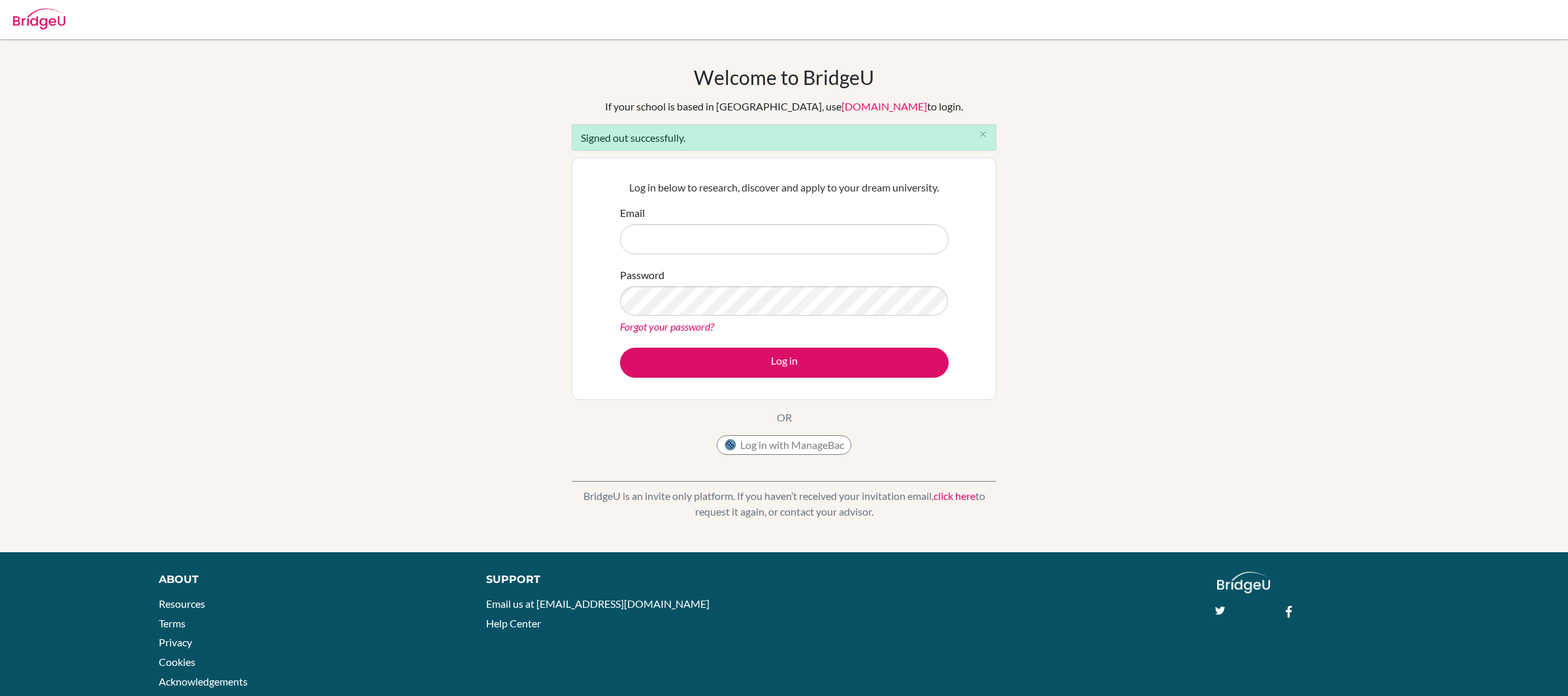
type input "[EMAIL_ADDRESS][DOMAIN_NAME]"
